Goal: Task Accomplishment & Management: Manage account settings

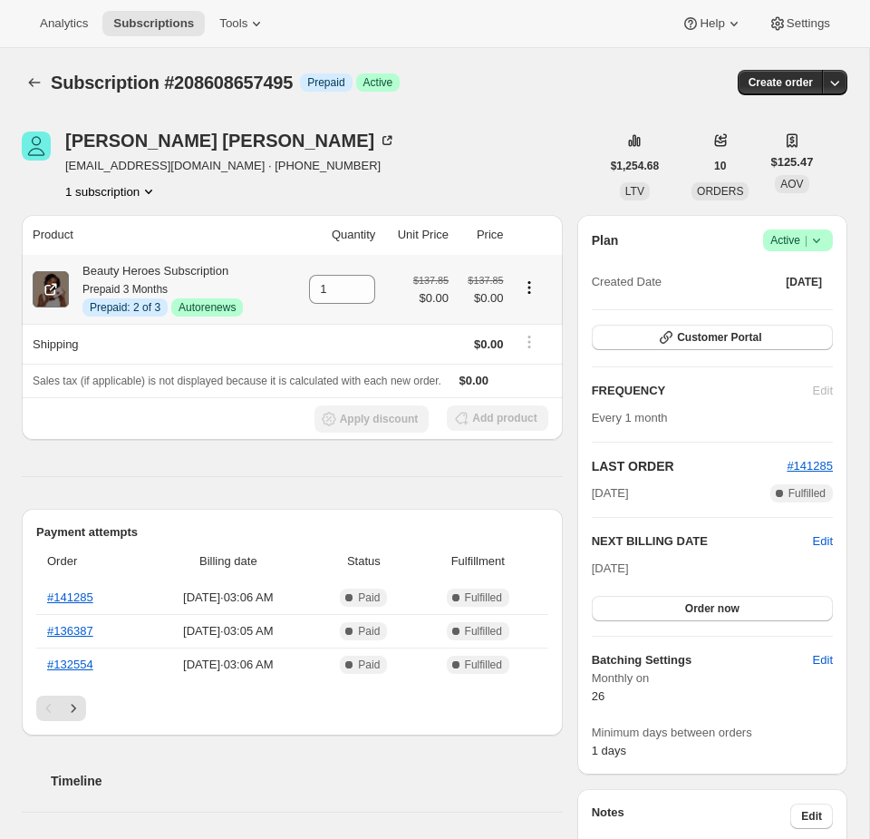
click at [53, 287] on icon at bounding box center [53, 287] width 7 height 7
click at [212, 80] on span "Subscription #208608657495" at bounding box center [172, 83] width 242 height 20
copy span "208608657495"
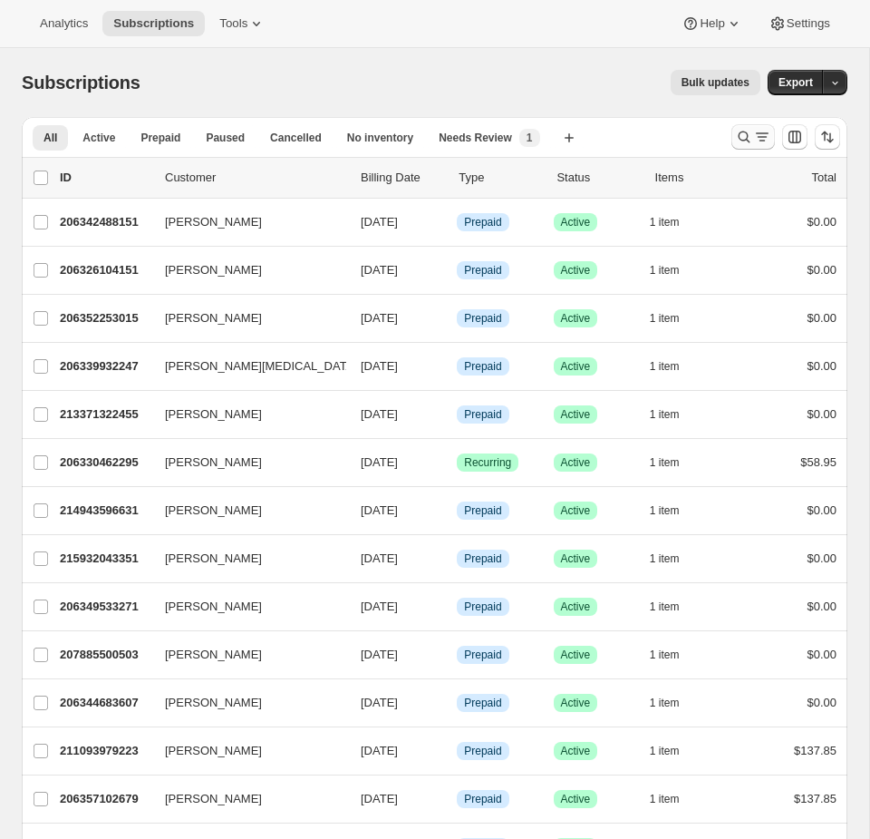
click at [743, 133] on icon "Search and filter results" at bounding box center [744, 137] width 18 height 18
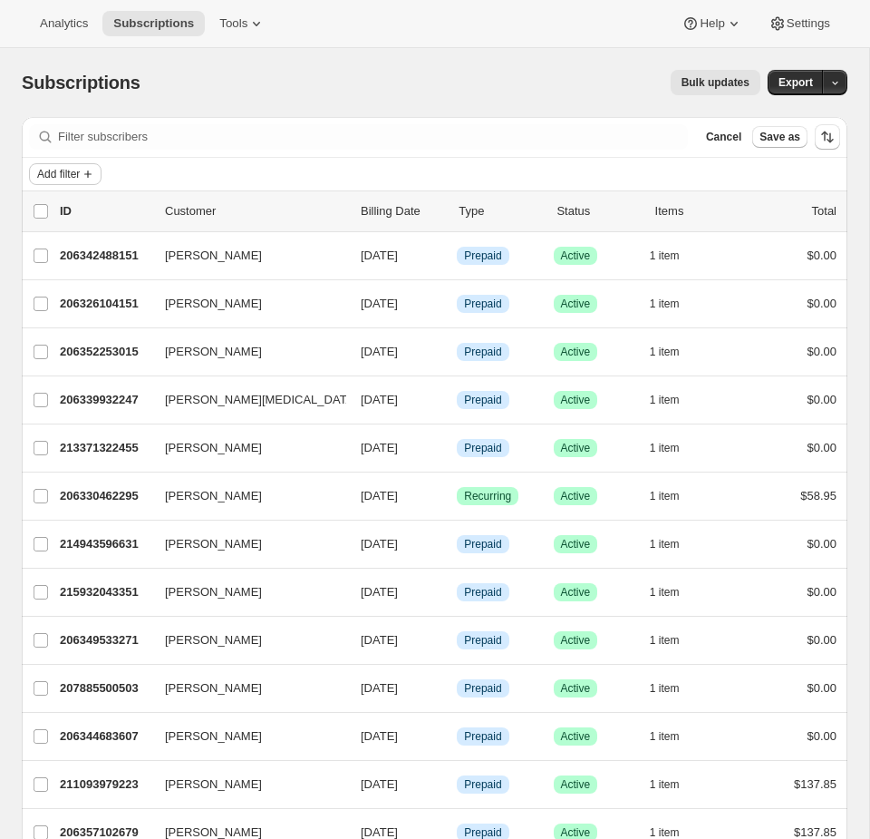
click at [80, 176] on span "Add filter" at bounding box center [58, 174] width 43 height 15
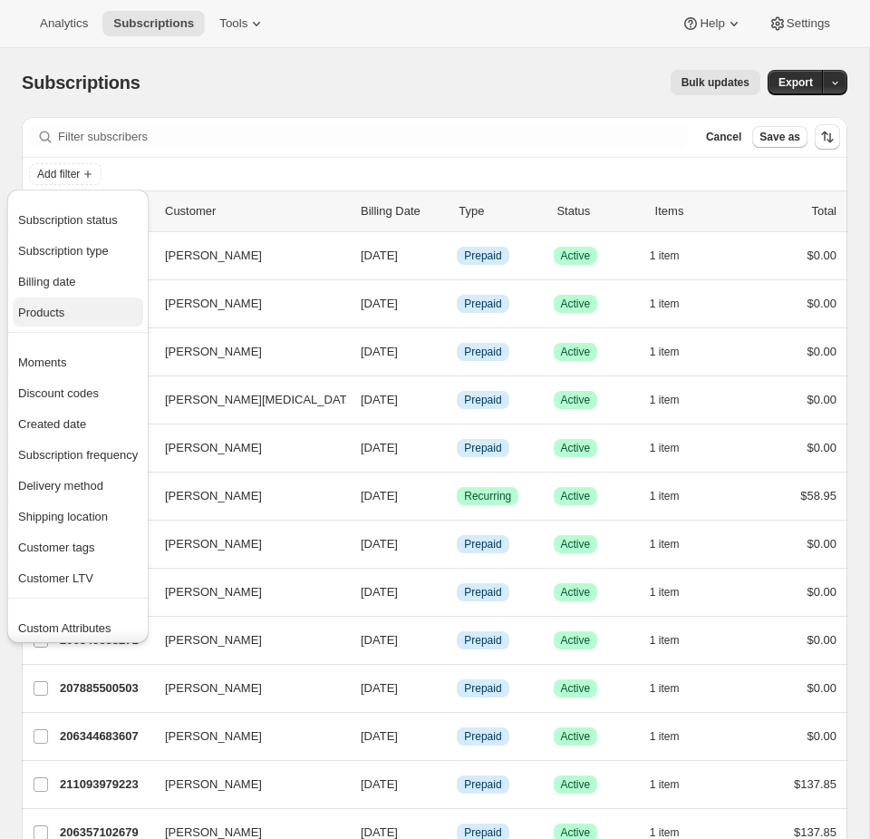
click at [67, 302] on button "Products" at bounding box center [78, 311] width 131 height 29
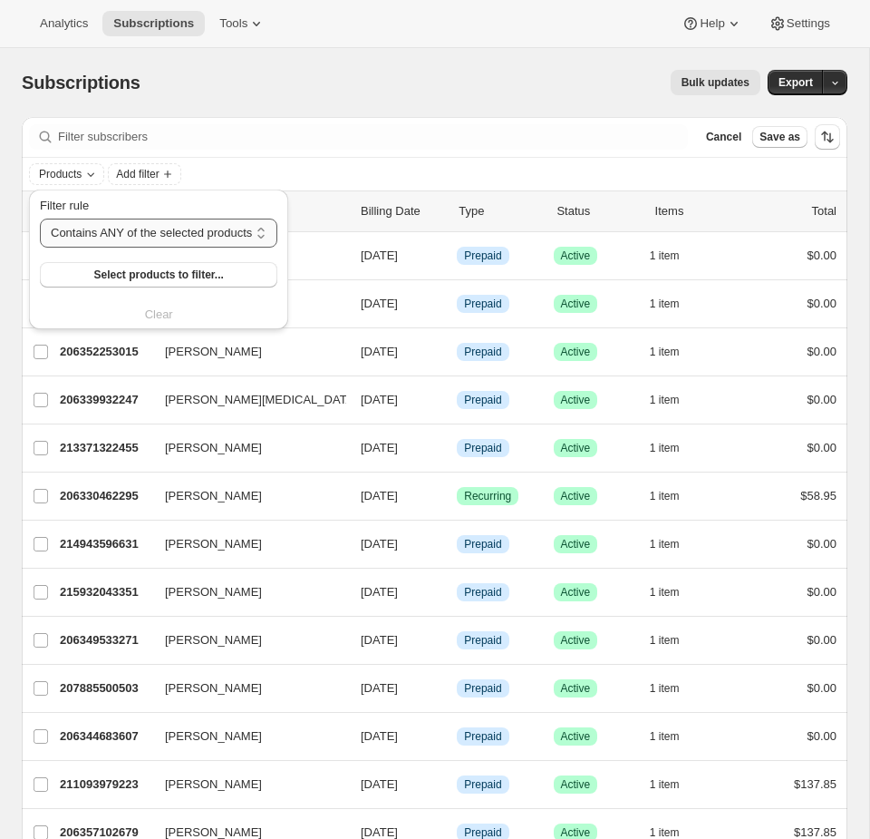
click at [120, 235] on select "Contains ANY of the selected products Contains ALL of the selected products Con…" at bounding box center [159, 233] width 238 height 29
click at [40, 219] on select "Contains ANY of the selected products Contains ALL of the selected products Con…" at bounding box center [159, 233] width 238 height 29
click at [121, 277] on span "Select products to filter..." at bounding box center [158, 274] width 130 height 15
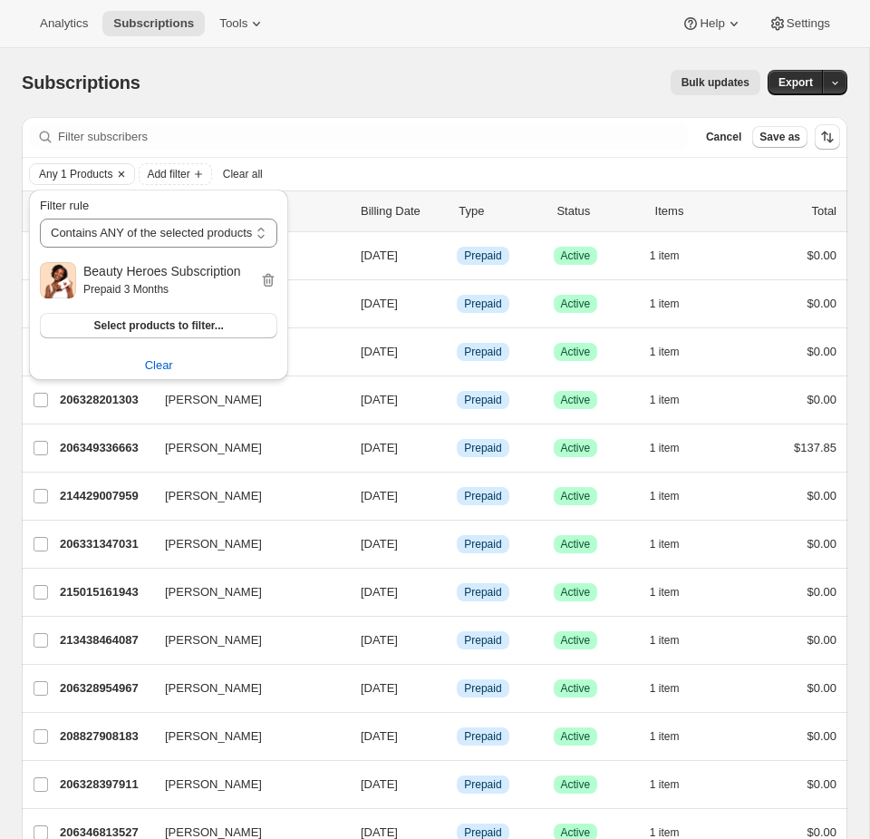
click at [77, 171] on span "Any 1 Products" at bounding box center [75, 174] width 73 height 15
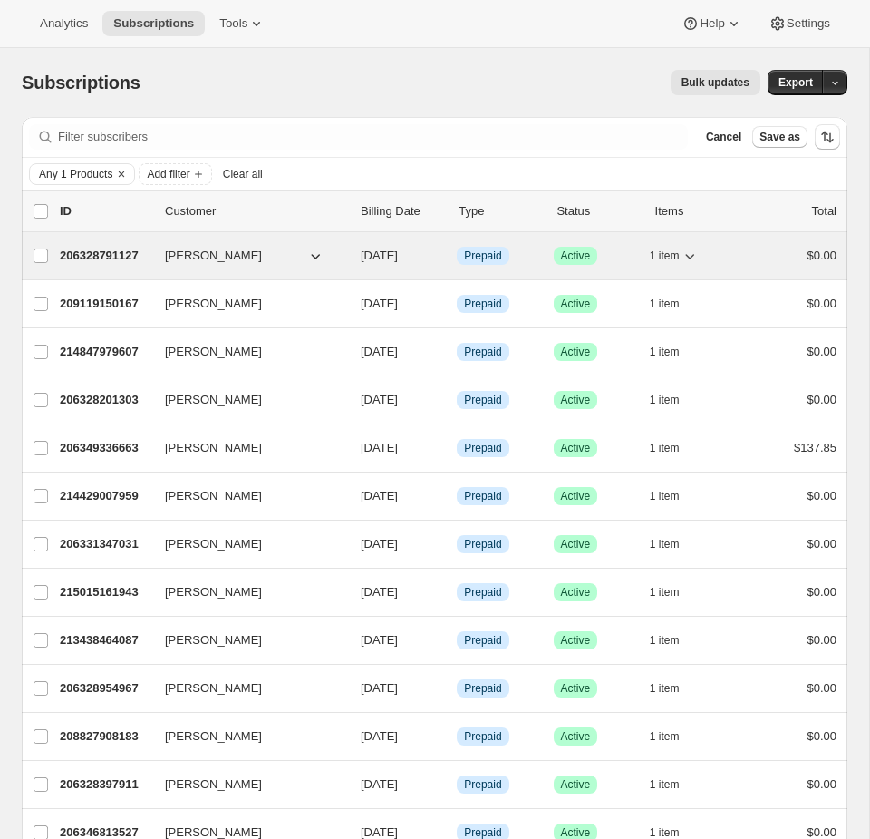
click at [714, 257] on div "1 item" at bounding box center [695, 255] width 91 height 25
